Goal: Transaction & Acquisition: Purchase product/service

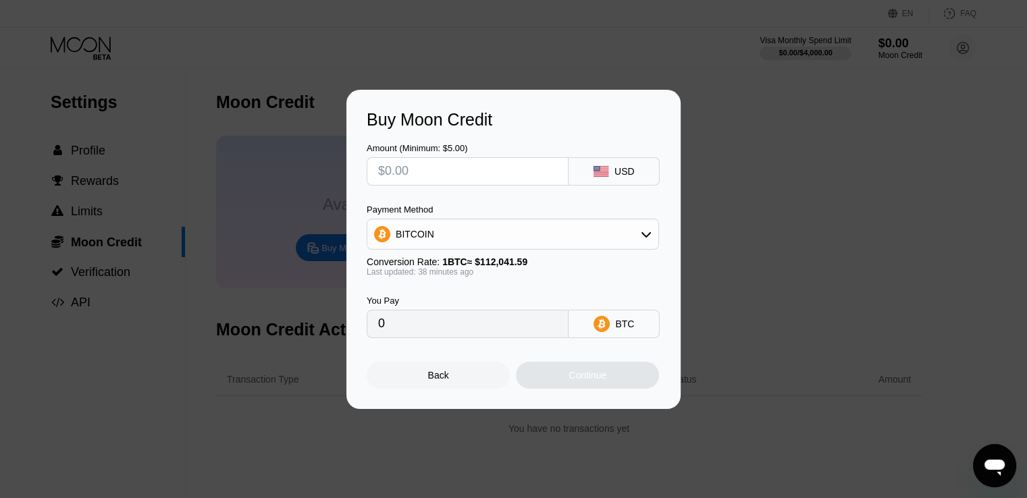
click at [423, 161] on input "text" at bounding box center [467, 171] width 179 height 27
type input "$2"
type input "0.00001781"
type input "$20"
type input "0.00017801"
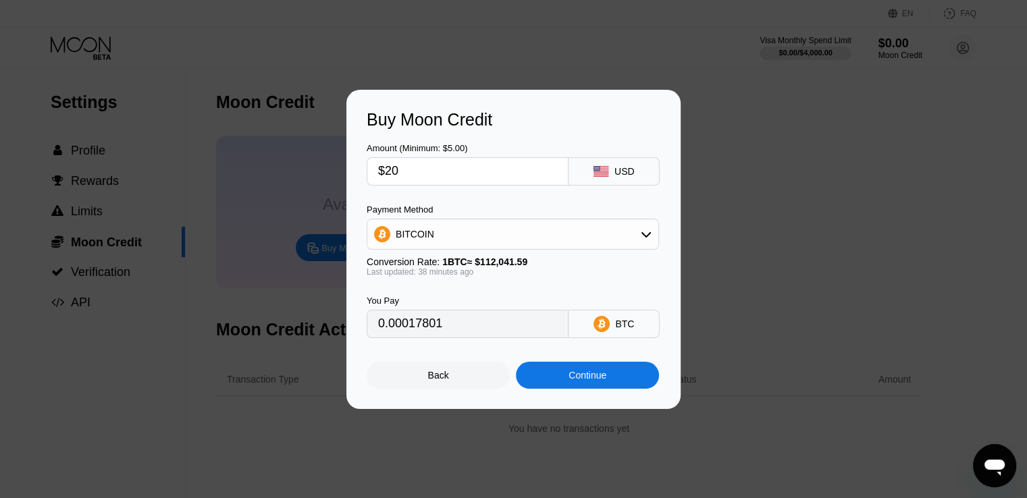
type input "$20"
click at [585, 381] on div "Continue" at bounding box center [587, 375] width 38 height 11
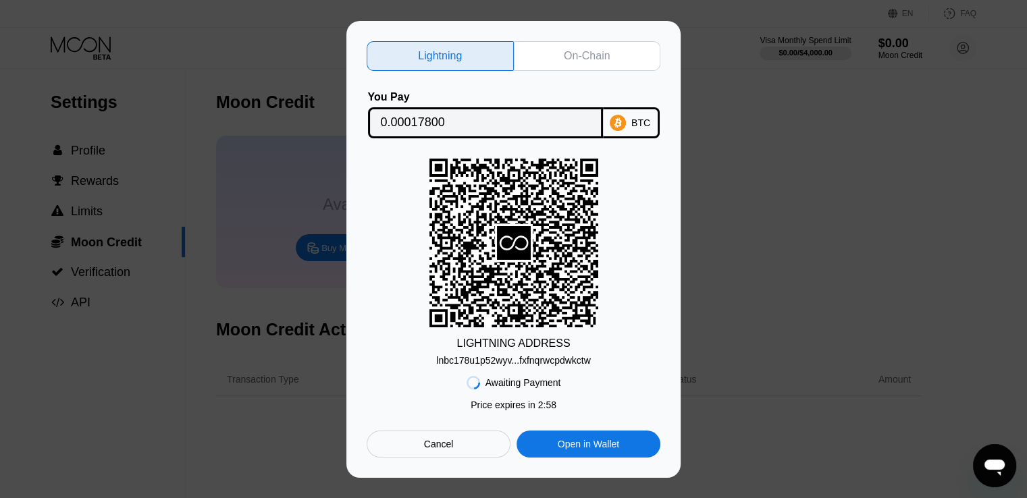
click at [566, 360] on div "lnbc178u1p52wyv...fxfnqrwcpdwkctw" at bounding box center [513, 360] width 155 height 11
click at [577, 51] on div "On-Chain" at bounding box center [587, 56] width 46 height 14
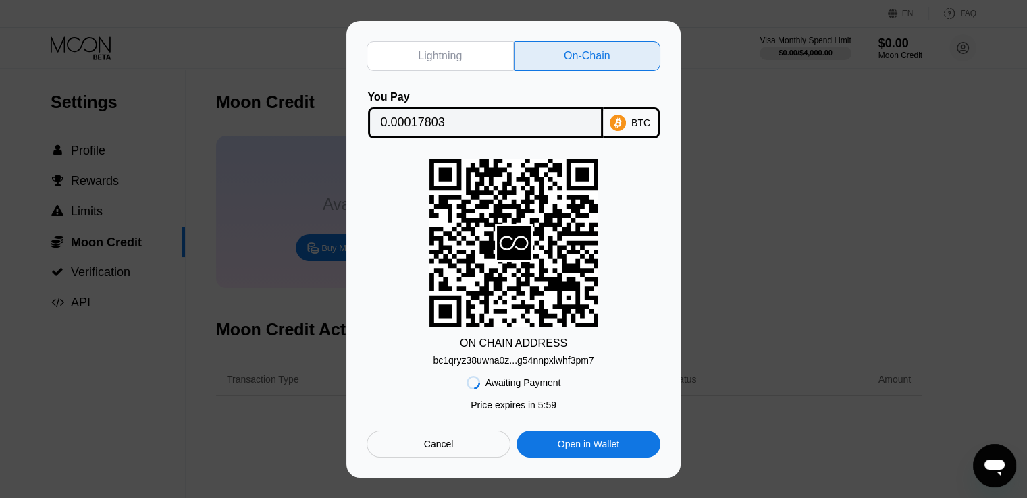
click at [581, 365] on div "bc1qryz38uwna0z...g54nnpxlwhf3pm7" at bounding box center [513, 360] width 161 height 11
click at [455, 123] on input "0.00017803" at bounding box center [485, 122] width 209 height 27
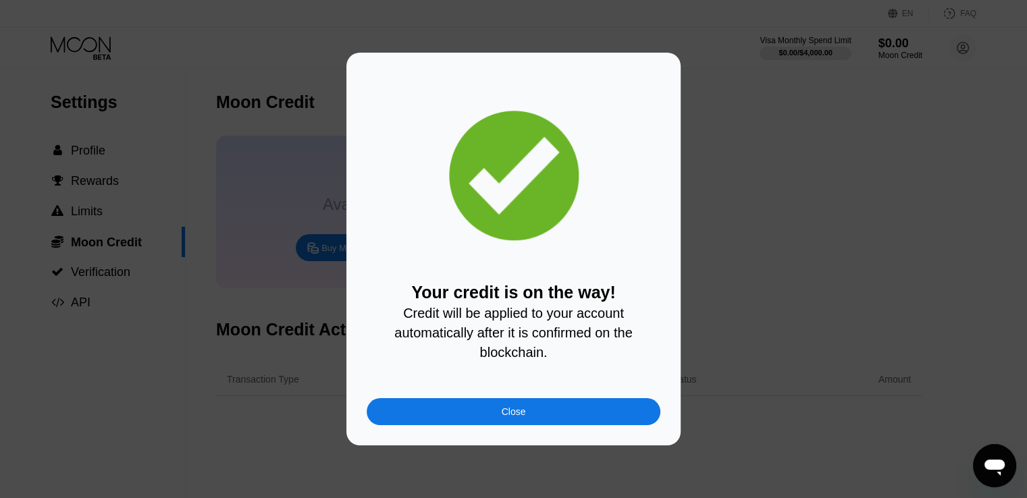
click at [544, 417] on div "Close" at bounding box center [514, 411] width 294 height 27
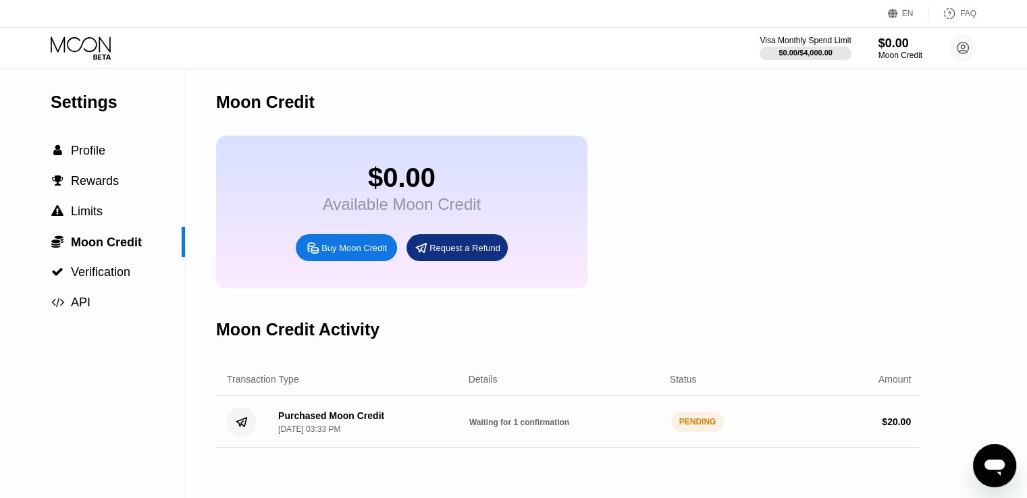
click at [518, 427] on span "Waiting for 1 confirmation" at bounding box center [519, 422] width 100 height 9
drag, startPoint x: 510, startPoint y: 223, endPoint x: 311, endPoint y: 208, distance: 199.0
click at [311, 208] on div "$0.00 Available Moon Credit Buy Moon Credit Request a Refund" at bounding box center [401, 212] width 371 height 153
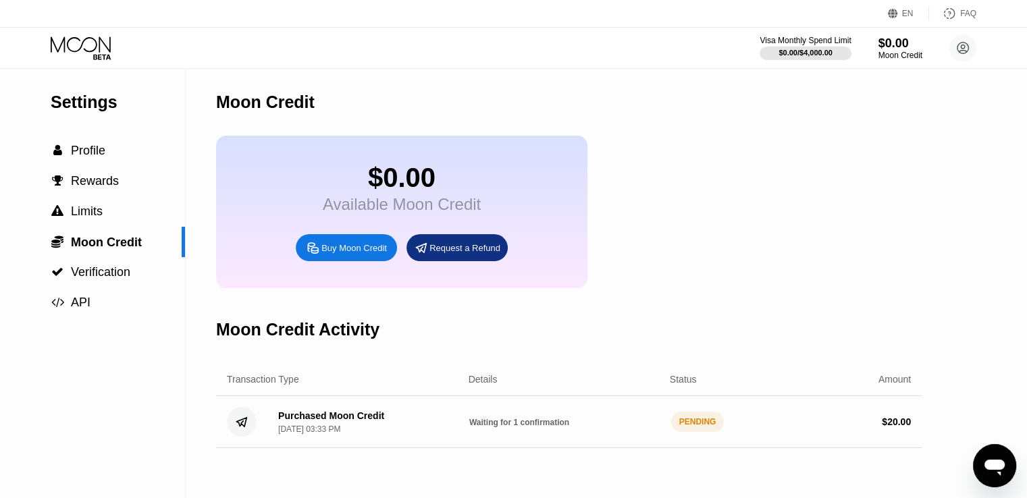
click at [478, 427] on span "Waiting for 1 confirmation" at bounding box center [519, 422] width 100 height 9
drag, startPoint x: 478, startPoint y: 440, endPoint x: 572, endPoint y: 438, distance: 93.9
click at [572, 427] on div "Waiting for 1 confirmation" at bounding box center [564, 422] width 191 height 11
click at [109, 52] on icon at bounding box center [82, 48] width 63 height 24
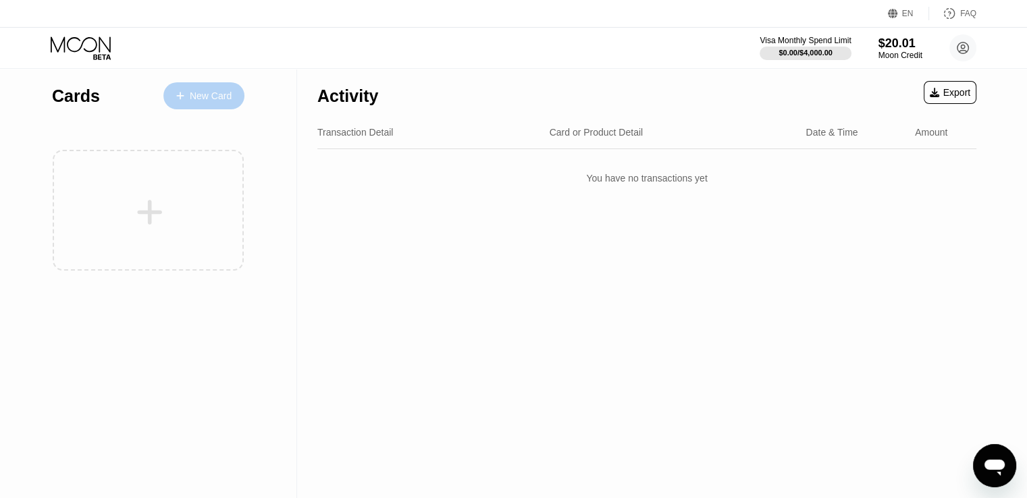
click at [227, 87] on div "New Card" at bounding box center [203, 95] width 81 height 27
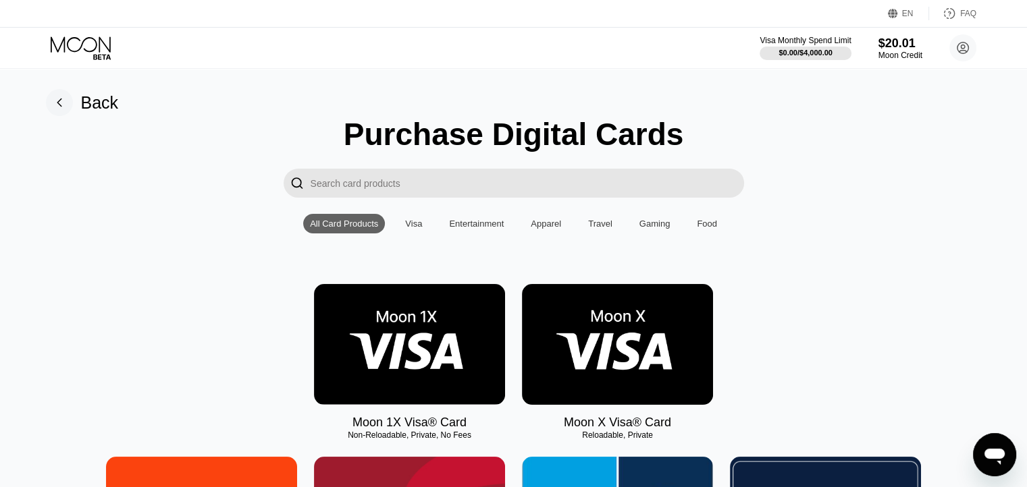
click at [635, 353] on img at bounding box center [617, 344] width 191 height 121
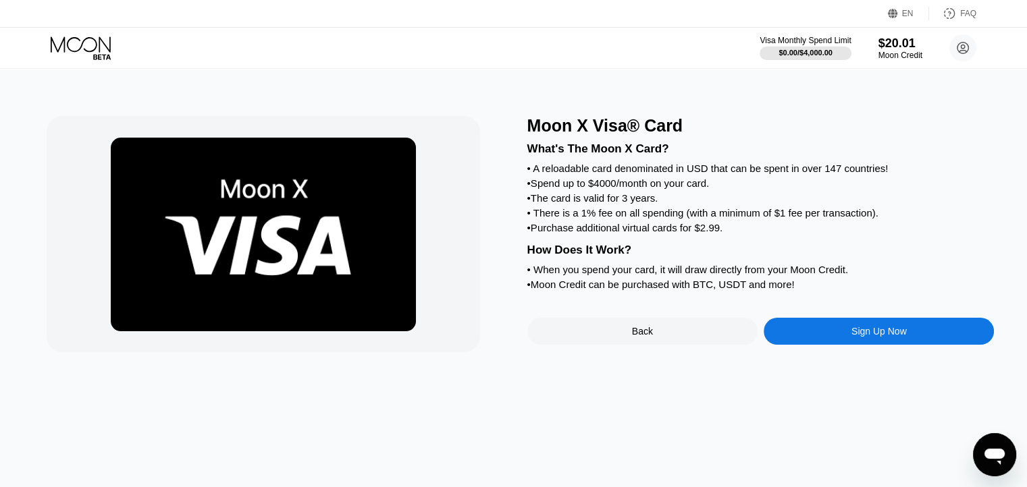
click at [859, 337] on div "Sign Up Now" at bounding box center [878, 331] width 55 height 11
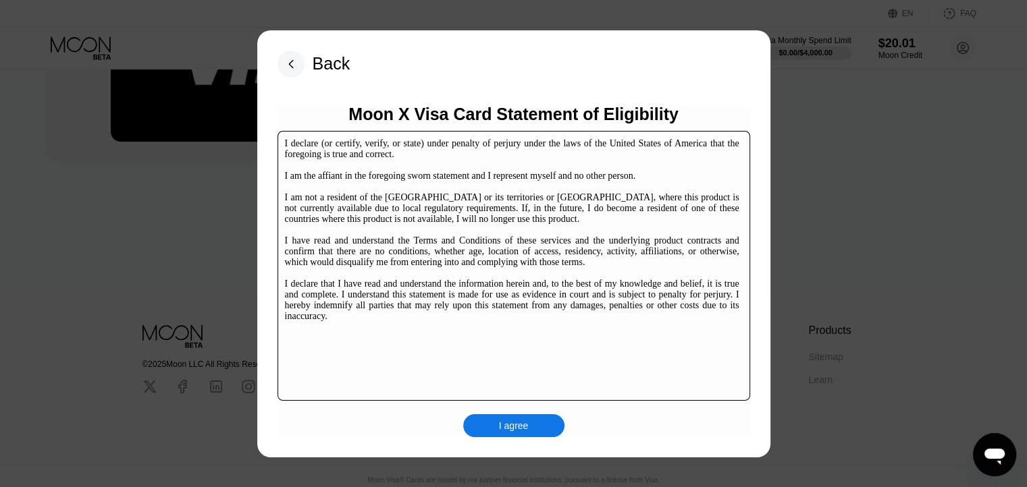
scroll to position [205, 0]
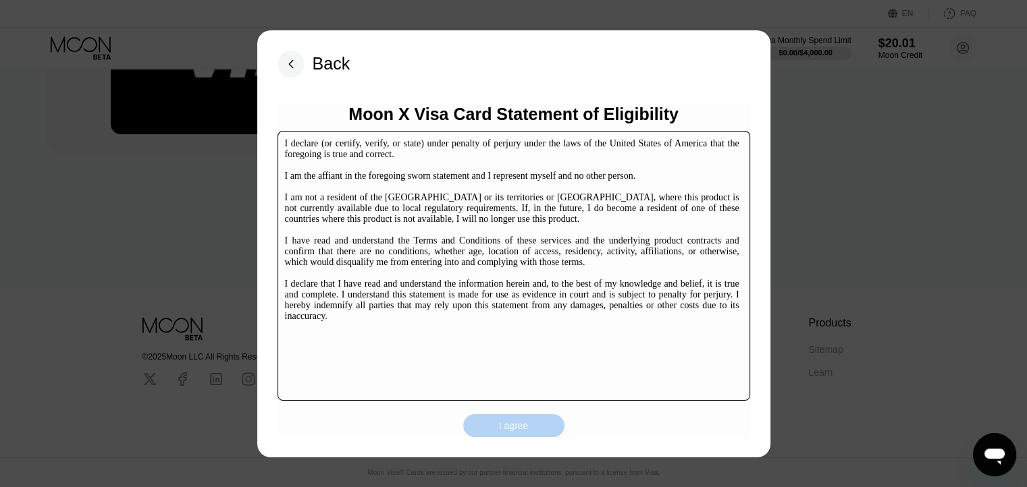
click at [521, 421] on div "I agree" at bounding box center [514, 426] width 30 height 12
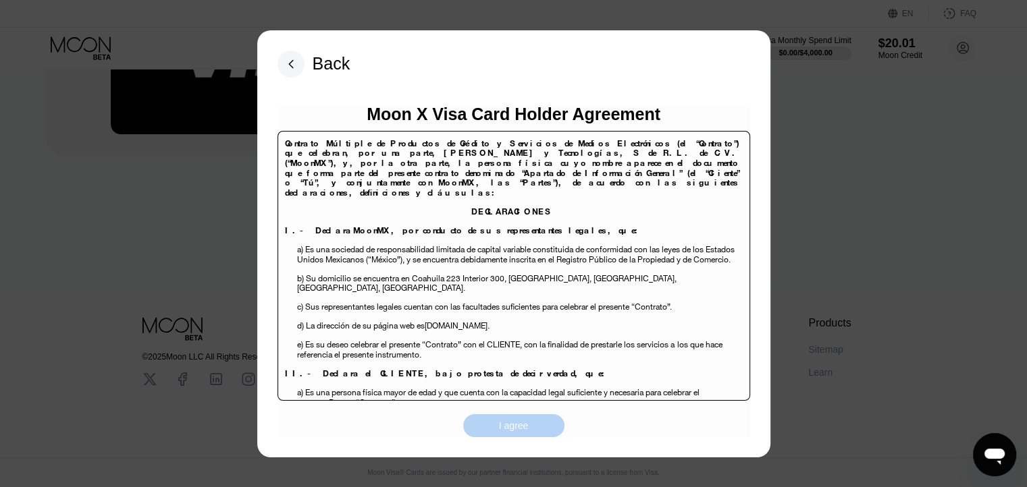
click at [524, 426] on div "I agree" at bounding box center [514, 426] width 30 height 12
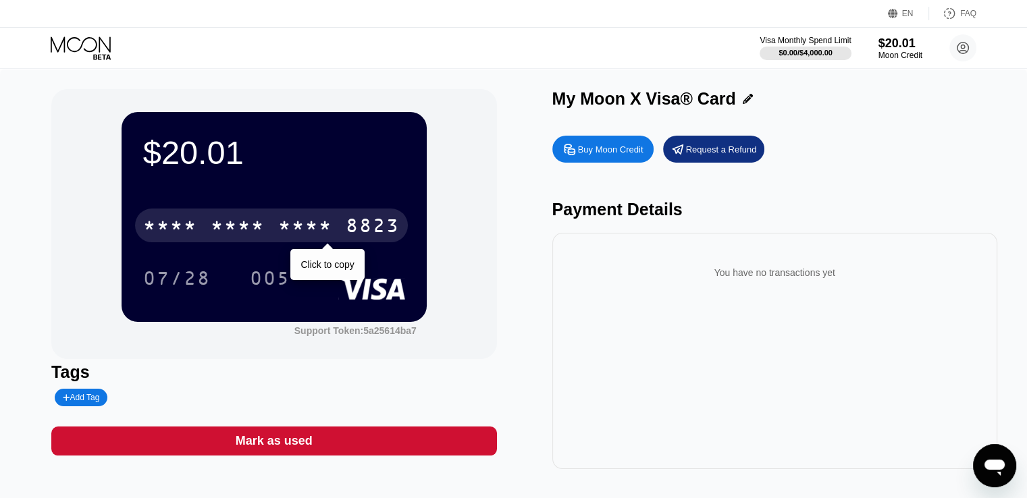
click at [359, 228] on div "8823" at bounding box center [373, 228] width 54 height 22
click at [378, 230] on div "8823" at bounding box center [373, 228] width 54 height 22
click at [361, 227] on div "8823" at bounding box center [373, 228] width 54 height 22
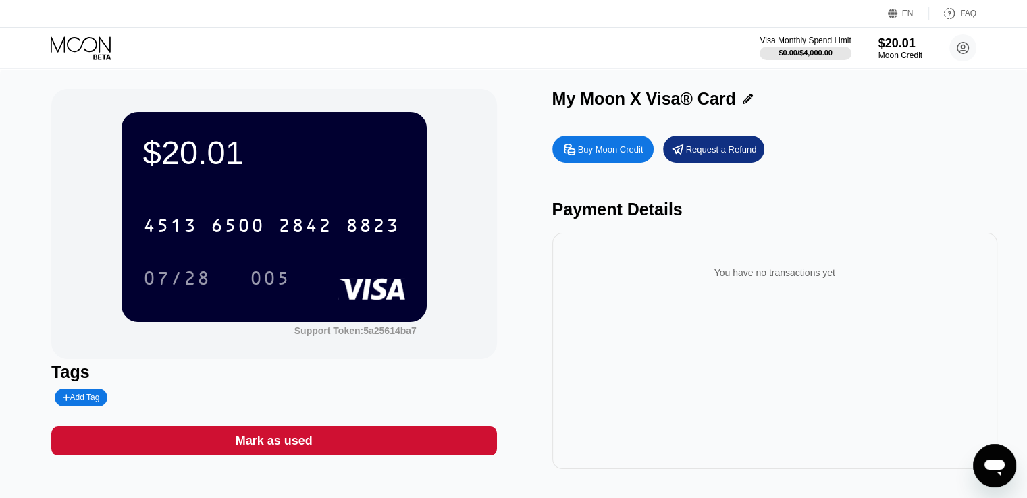
click at [101, 406] on div "Add Tag" at bounding box center [81, 398] width 53 height 18
type input "day"
click at [173, 400] on icon at bounding box center [176, 398] width 7 height 8
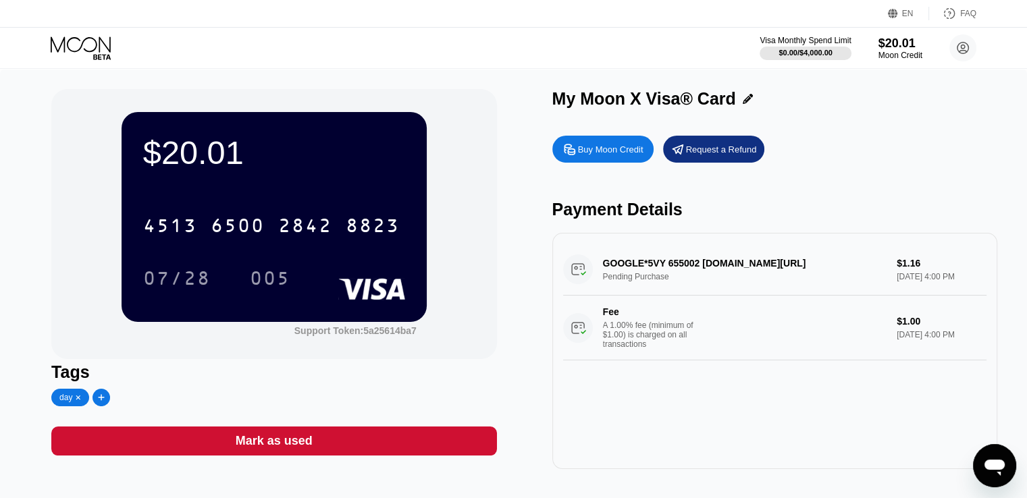
click at [92, 50] on icon at bounding box center [81, 44] width 60 height 16
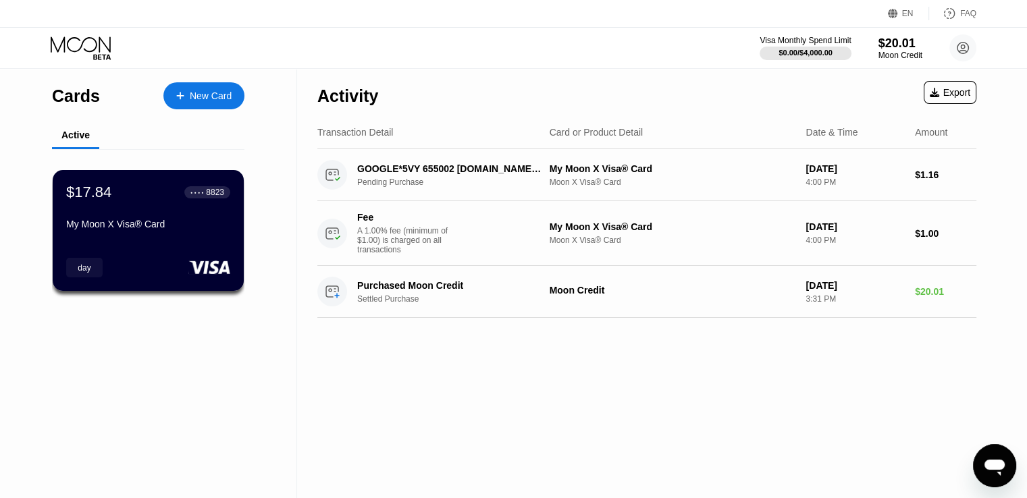
click at [196, 82] on div "New Card" at bounding box center [203, 95] width 81 height 27
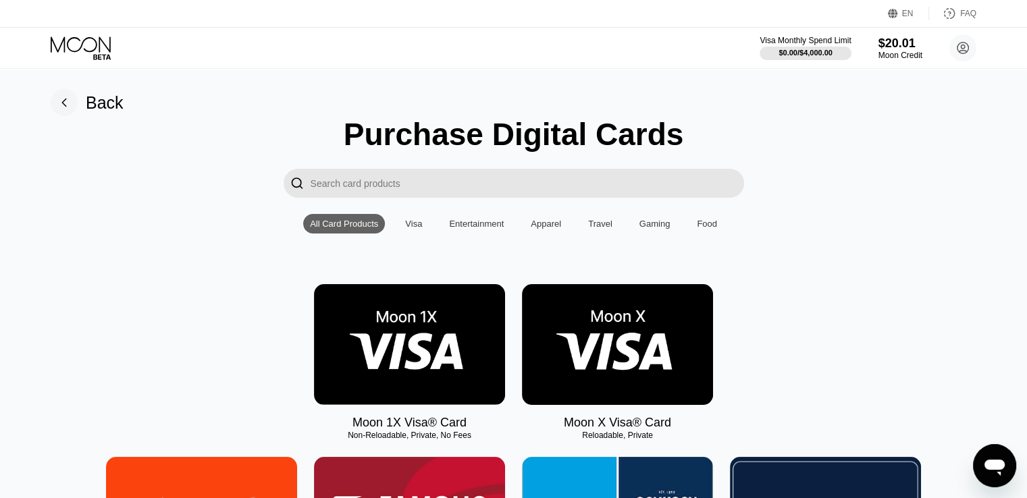
click at [621, 353] on img at bounding box center [617, 344] width 191 height 121
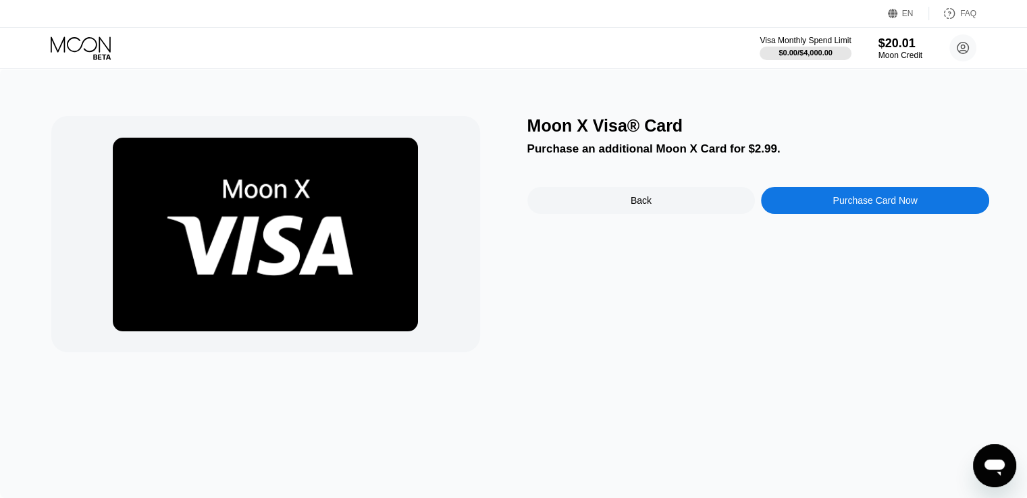
click at [808, 199] on div "Purchase Card Now" at bounding box center [875, 200] width 228 height 27
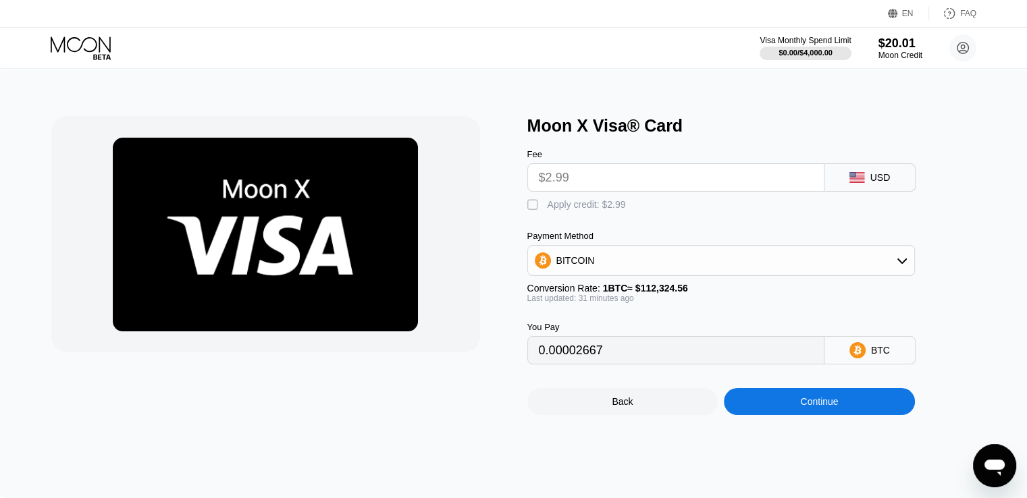
click at [548, 210] on div "Apply credit: $2.99" at bounding box center [587, 204] width 78 height 11
type input "0"
click at [791, 415] on div "Continue" at bounding box center [819, 401] width 191 height 27
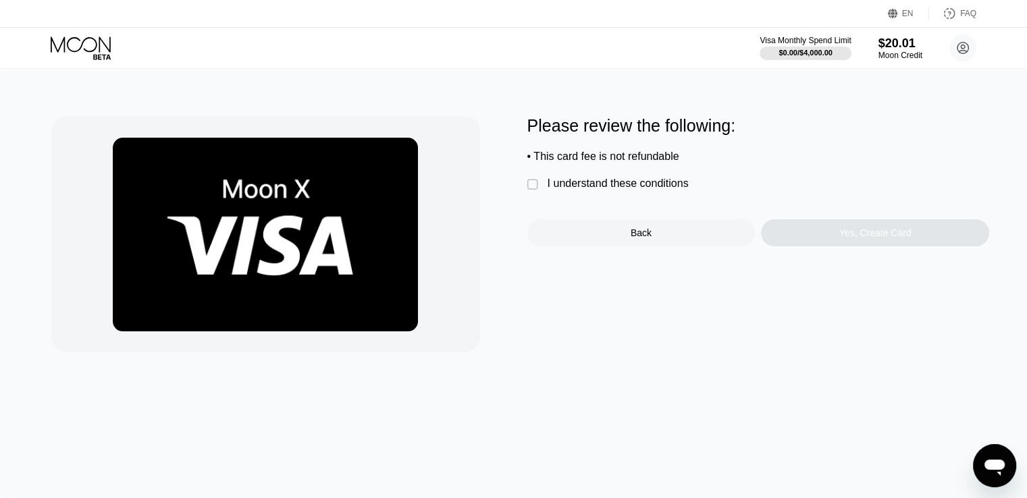
click at [585, 190] on div "I understand these conditions" at bounding box center [618, 184] width 141 height 12
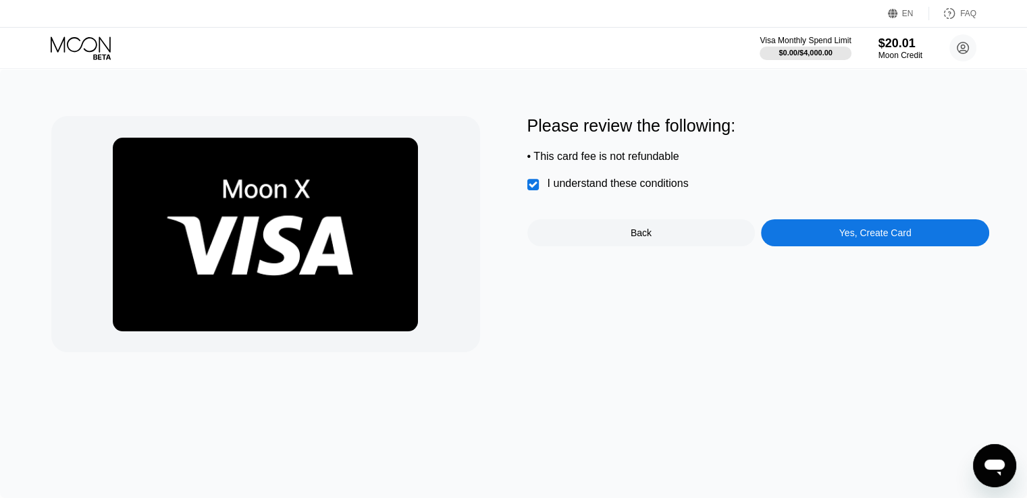
click at [841, 238] on div "Yes, Create Card" at bounding box center [875, 233] width 72 height 11
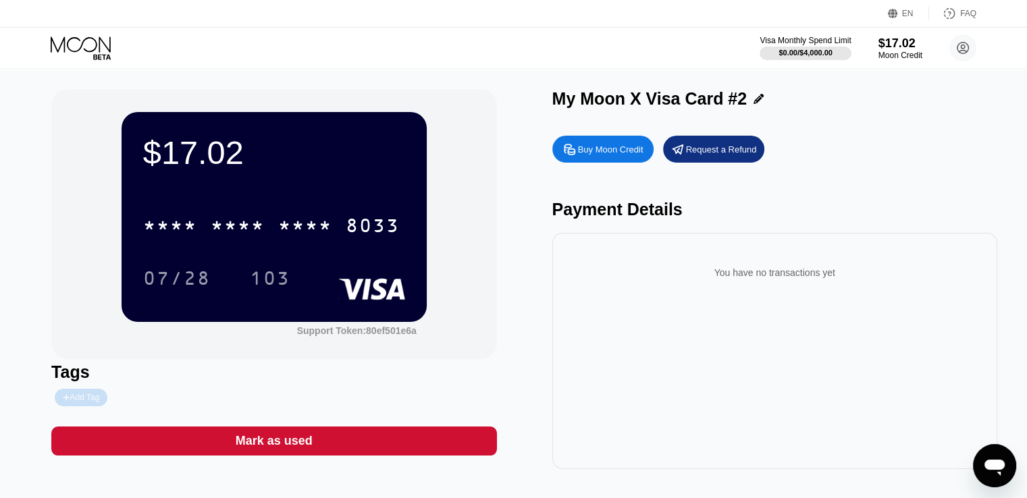
click at [88, 406] on div "Add Tag" at bounding box center [81, 398] width 53 height 18
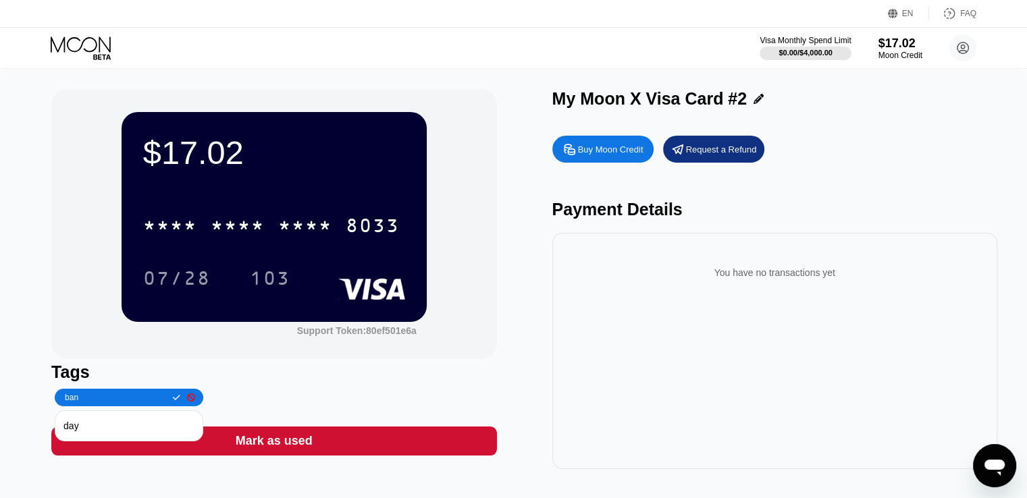
click at [83, 401] on input "ban" at bounding box center [114, 397] width 103 height 9
type input "ban"
click at [173, 398] on icon at bounding box center [176, 398] width 7 height 8
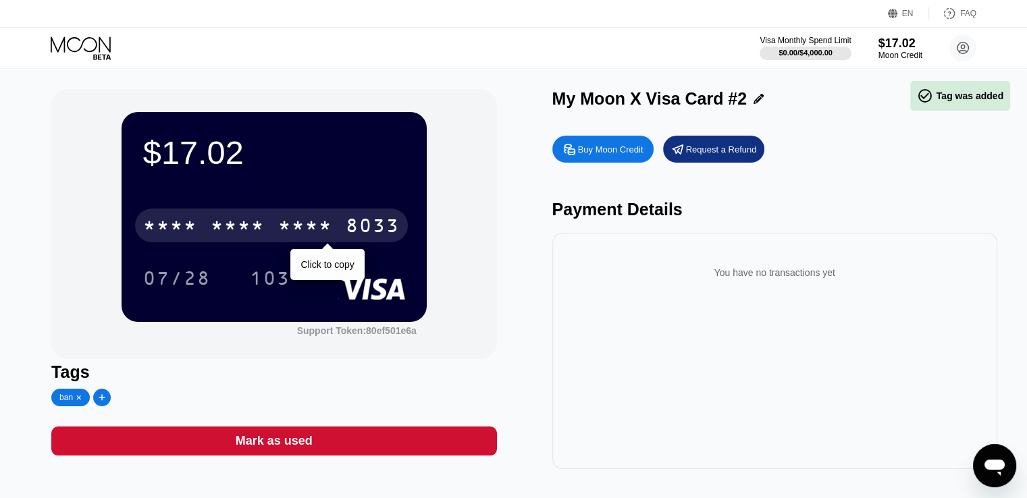
click at [386, 226] on div "8033" at bounding box center [373, 228] width 54 height 22
click at [374, 225] on div "8033" at bounding box center [373, 228] width 54 height 22
click at [771, 213] on div "Payment Details" at bounding box center [774, 210] width 445 height 20
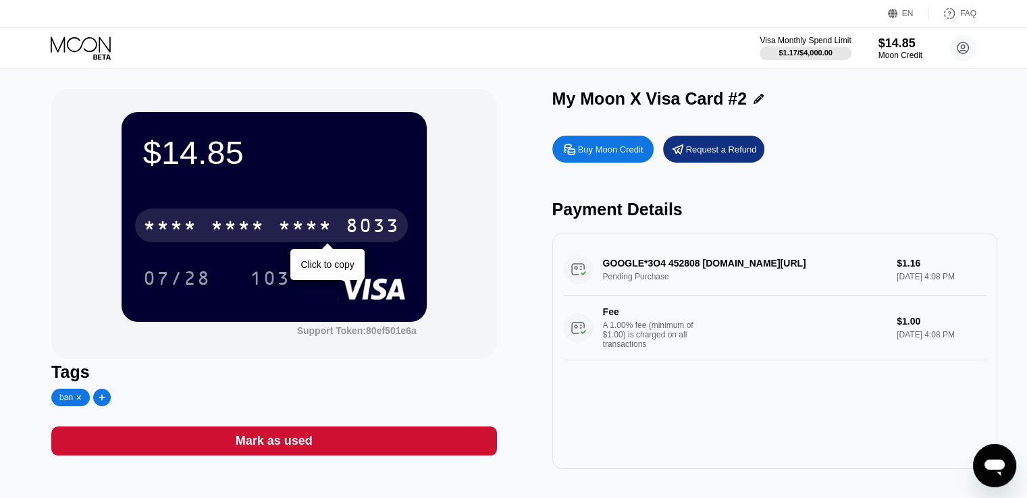
click at [374, 235] on div "8033" at bounding box center [373, 228] width 54 height 22
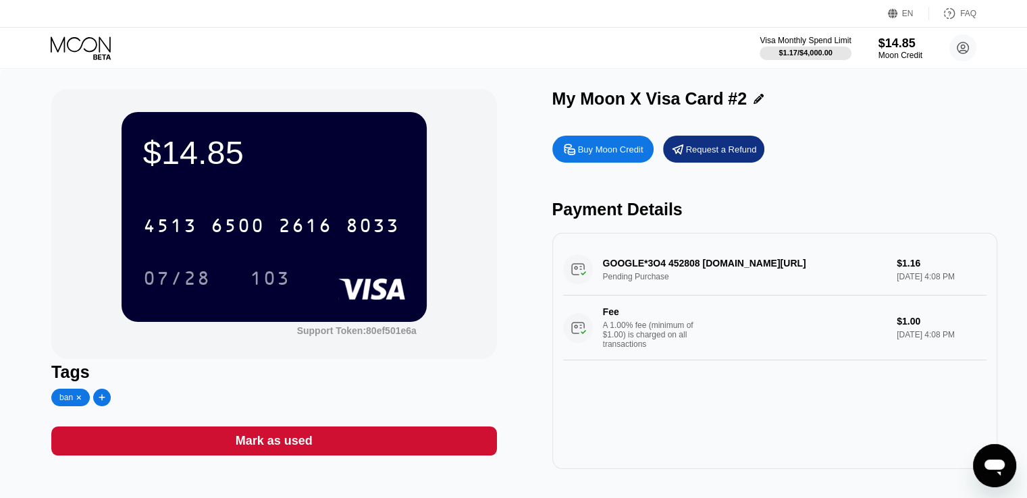
click at [898, 151] on div "Buy Moon Credit Request a Refund" at bounding box center [774, 149] width 445 height 27
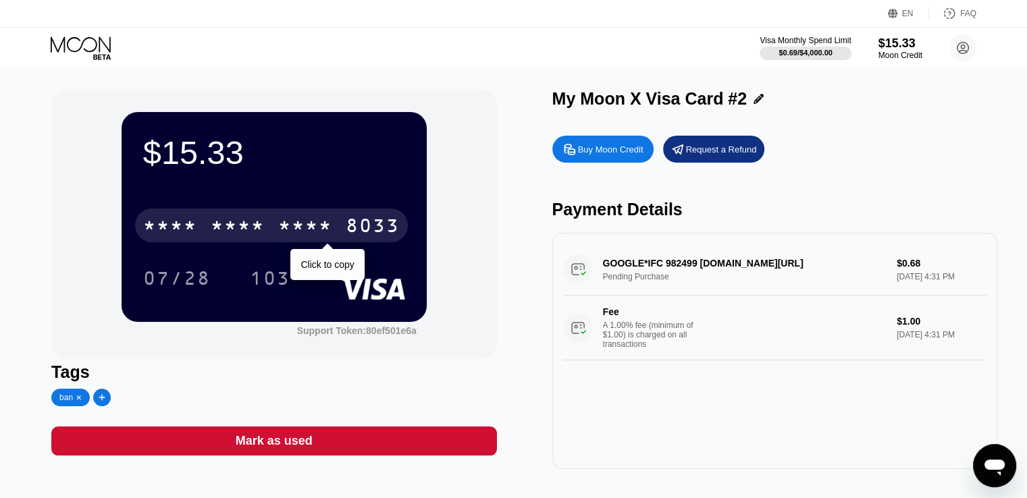
click at [399, 230] on div "8033" at bounding box center [373, 228] width 54 height 22
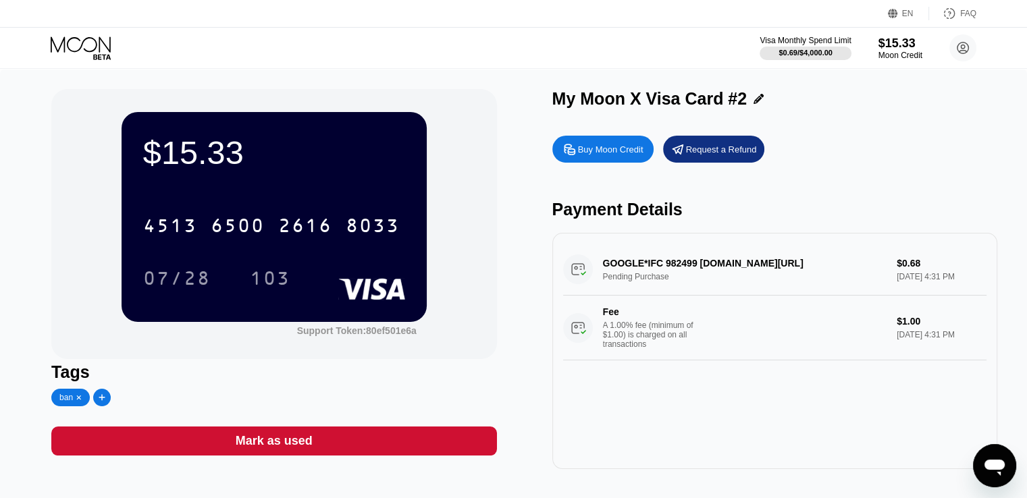
click at [562, 98] on div "My Moon X Visa Card #2" at bounding box center [649, 99] width 195 height 20
drag, startPoint x: 562, startPoint y: 98, endPoint x: 730, endPoint y: 104, distance: 168.2
click at [730, 104] on div "My Moon X Visa Card #2" at bounding box center [649, 99] width 195 height 20
drag, startPoint x: 730, startPoint y: 104, endPoint x: 585, endPoint y: 101, distance: 145.2
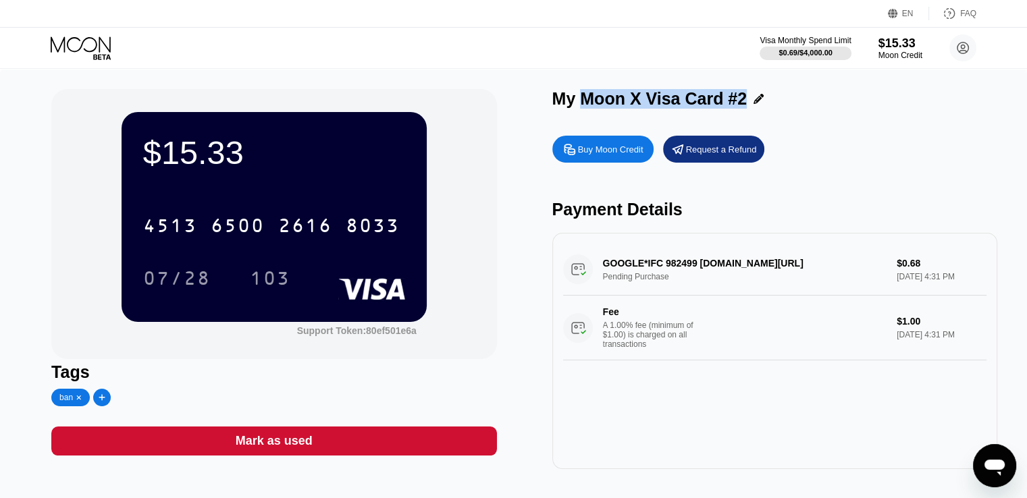
click at [585, 101] on div "My Moon X Visa Card #2" at bounding box center [649, 99] width 195 height 20
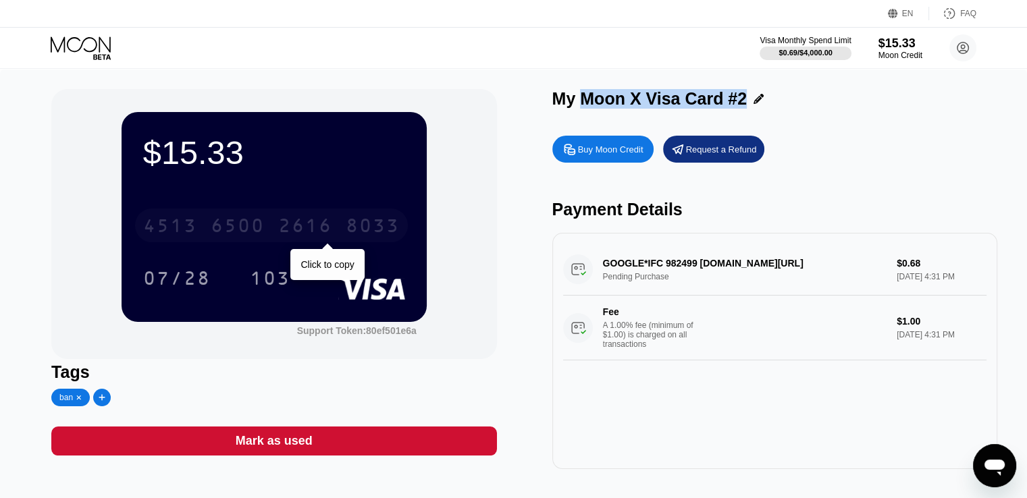
click at [362, 228] on div "8033" at bounding box center [373, 228] width 54 height 22
click at [856, 109] on div "My Moon X Visa Card #2" at bounding box center [774, 99] width 445 height 20
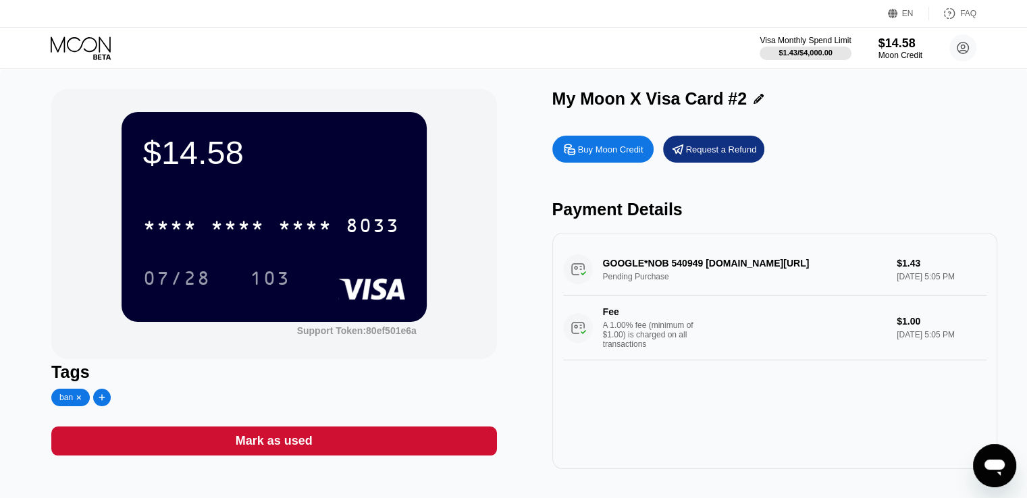
click at [663, 98] on div "My Moon X Visa Card #2" at bounding box center [649, 99] width 195 height 20
click at [753, 102] on icon at bounding box center [758, 99] width 10 height 10
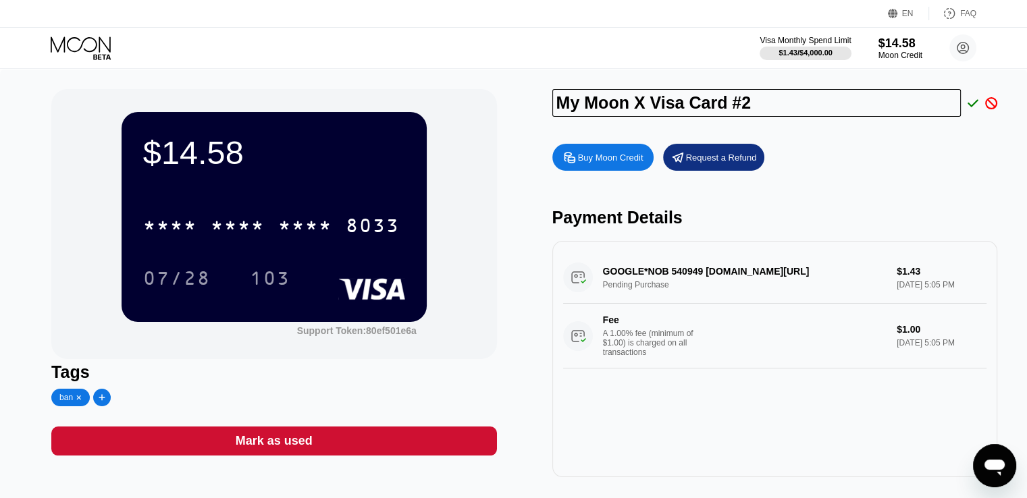
click at [694, 106] on input "My Moon X Visa Card #2" at bounding box center [756, 103] width 409 height 28
type input "[PERSON_NAME]"
type input "BAN 1"
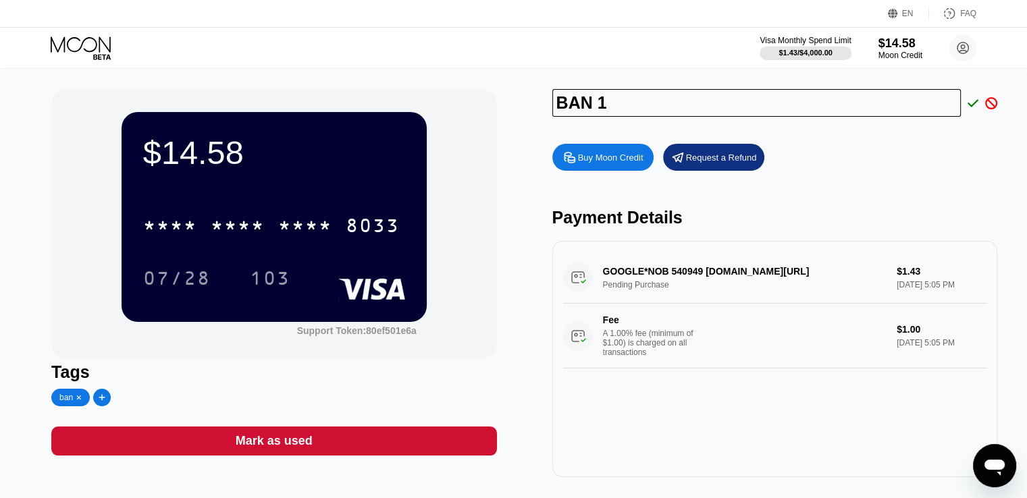
click at [970, 106] on icon at bounding box center [972, 102] width 11 height 7
